Goal: Transaction & Acquisition: Obtain resource

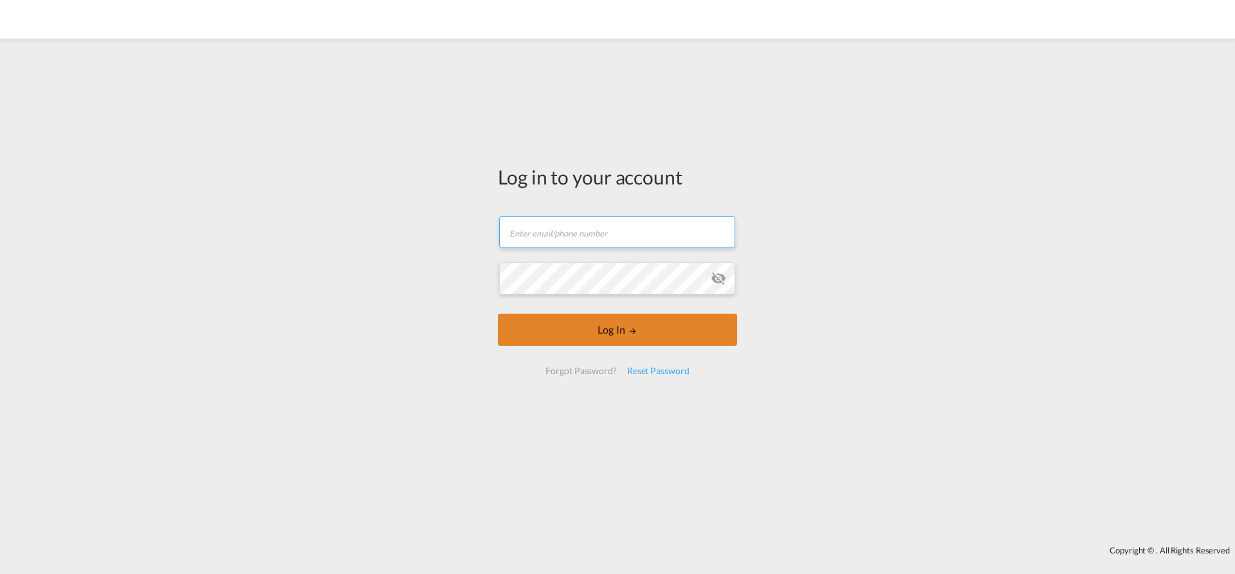
type input "[EMAIL_ADDRESS][PERSON_NAME][DOMAIN_NAME]"
click at [632, 326] on button "Log In" at bounding box center [617, 330] width 239 height 32
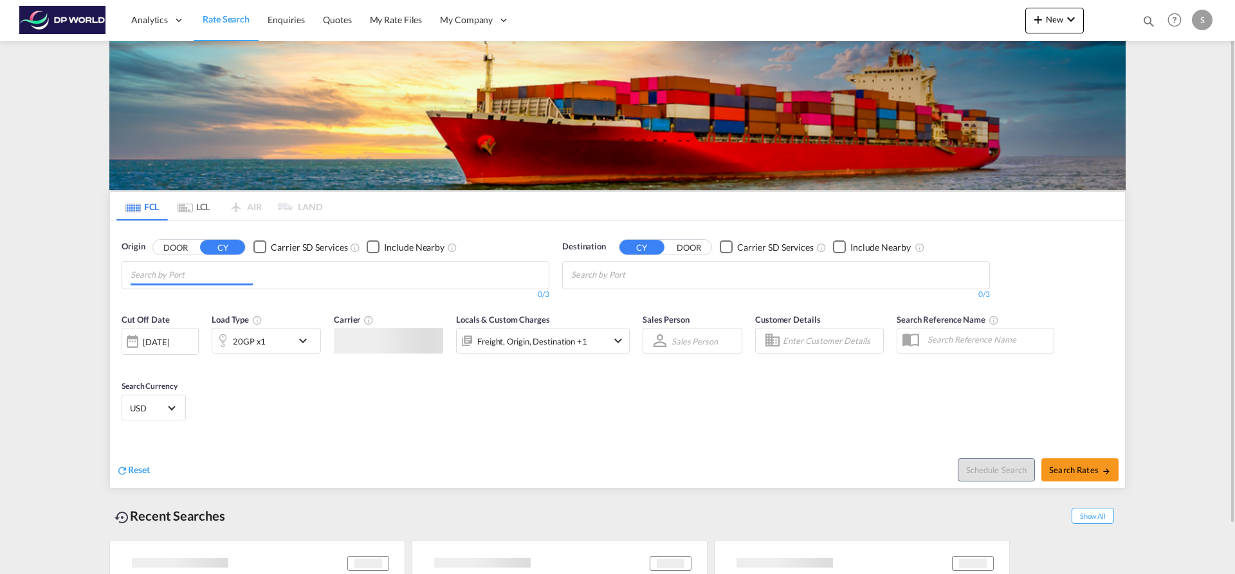
click at [242, 277] on input "Chips input." at bounding box center [192, 275] width 122 height 21
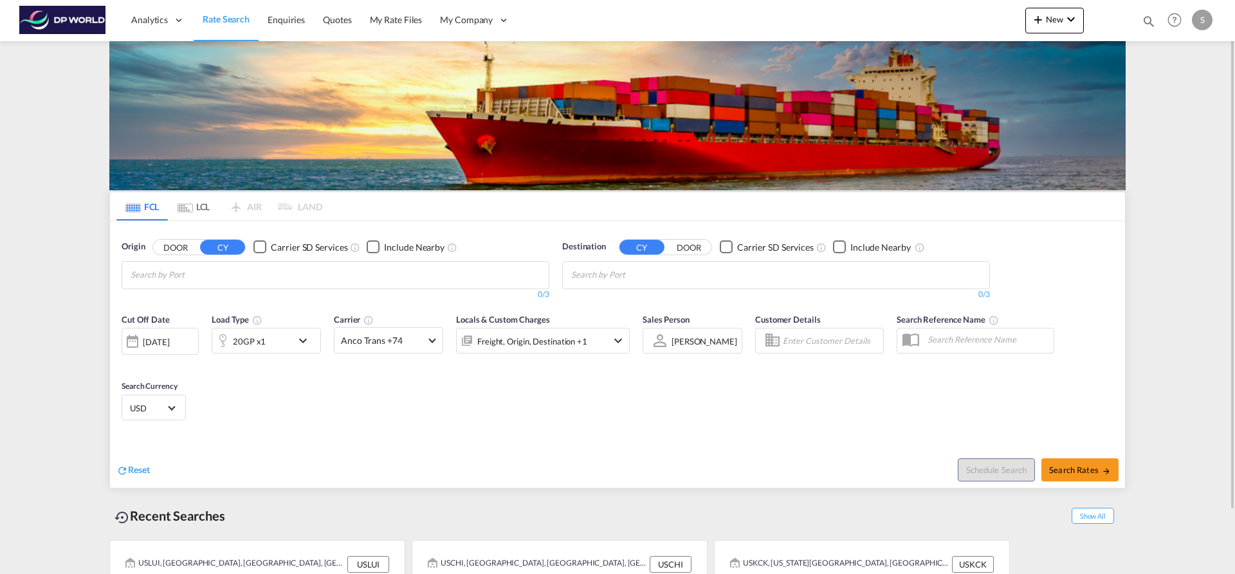
scroll to position [58, 0]
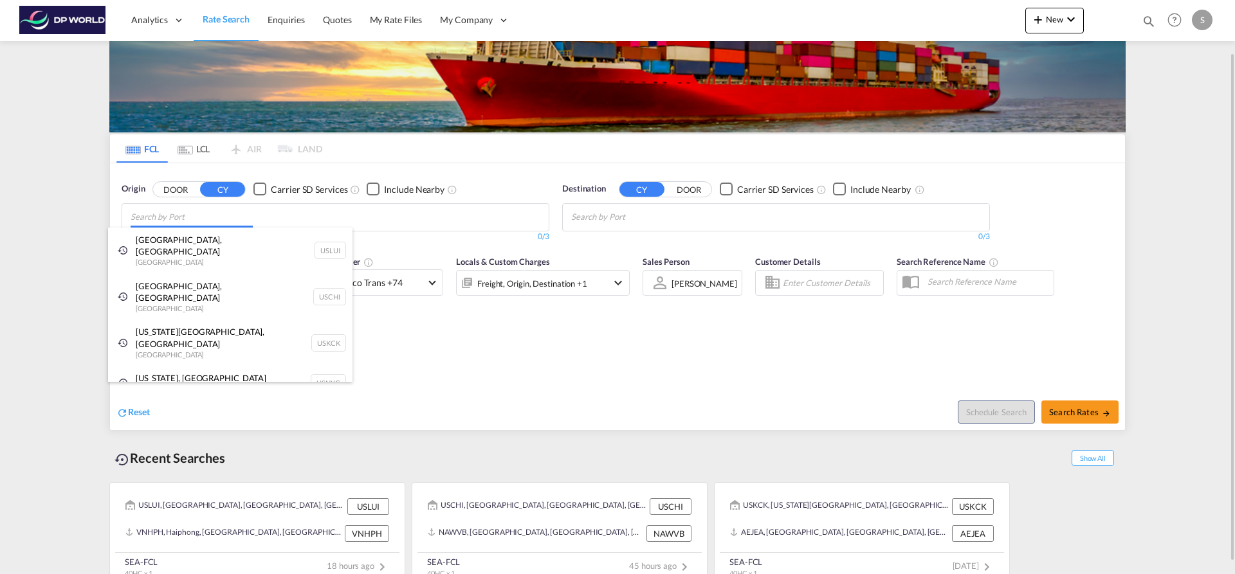
click at [243, 221] on body "Analytics Dashboard Rate Search Enquiries Quotes My Rate Files My Company" at bounding box center [617, 287] width 1235 height 574
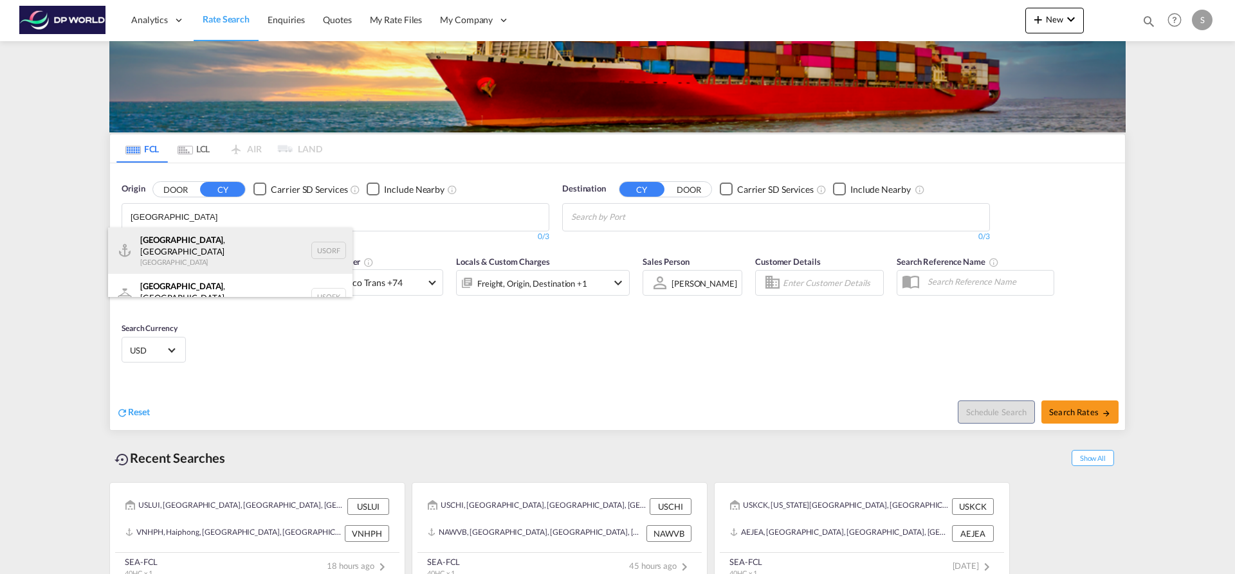
type input "[GEOGRAPHIC_DATA]"
click at [231, 236] on div "[GEOGRAPHIC_DATA] , [GEOGRAPHIC_DATA] [GEOGRAPHIC_DATA] USORF" at bounding box center [230, 251] width 244 height 46
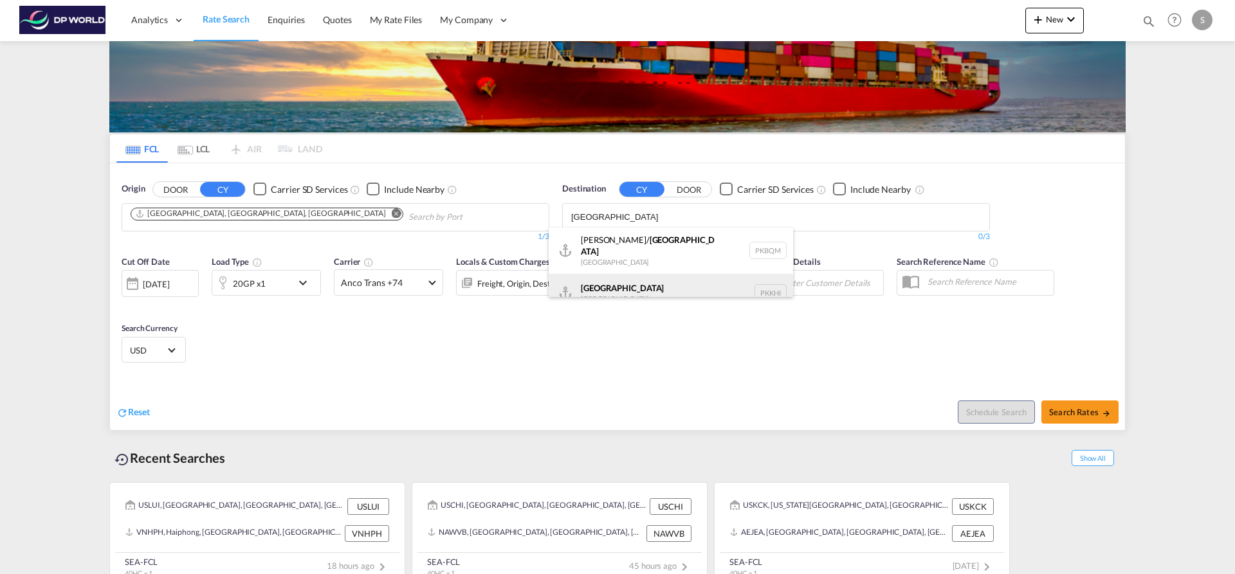
type input "[GEOGRAPHIC_DATA]"
click at [643, 285] on div "Karachi [GEOGRAPHIC_DATA] PKKHI" at bounding box center [671, 293] width 244 height 39
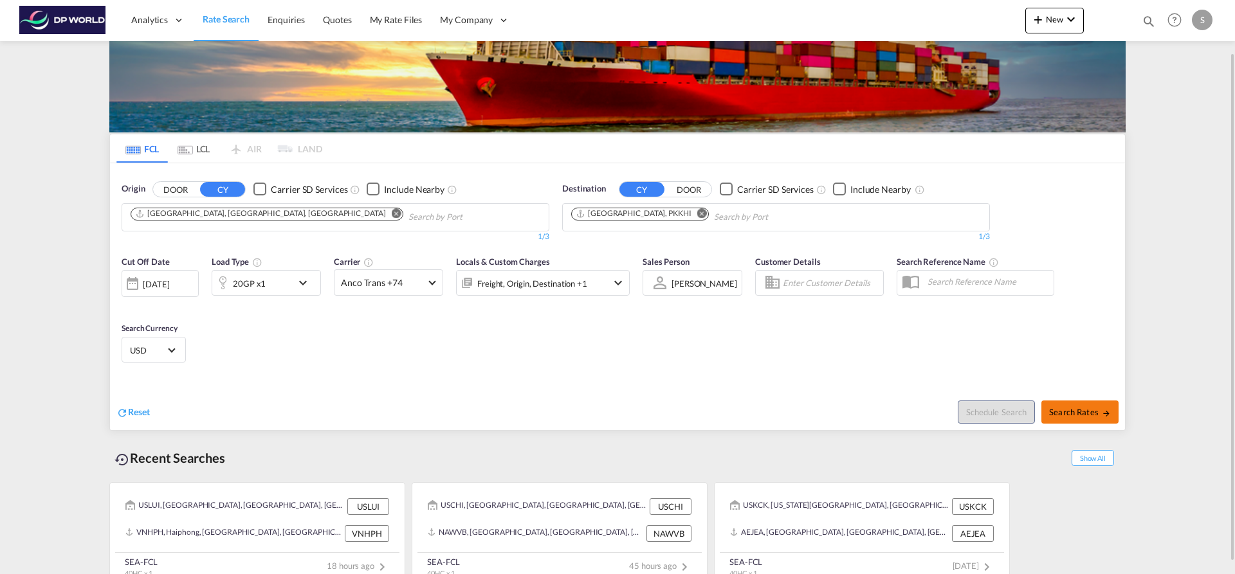
click at [1082, 407] on span "Search Rates" at bounding box center [1080, 412] width 62 height 10
type input "[GEOGRAPHIC_DATA] to PKKHI / [DATE]"
